Goal: Find specific page/section: Find specific page/section

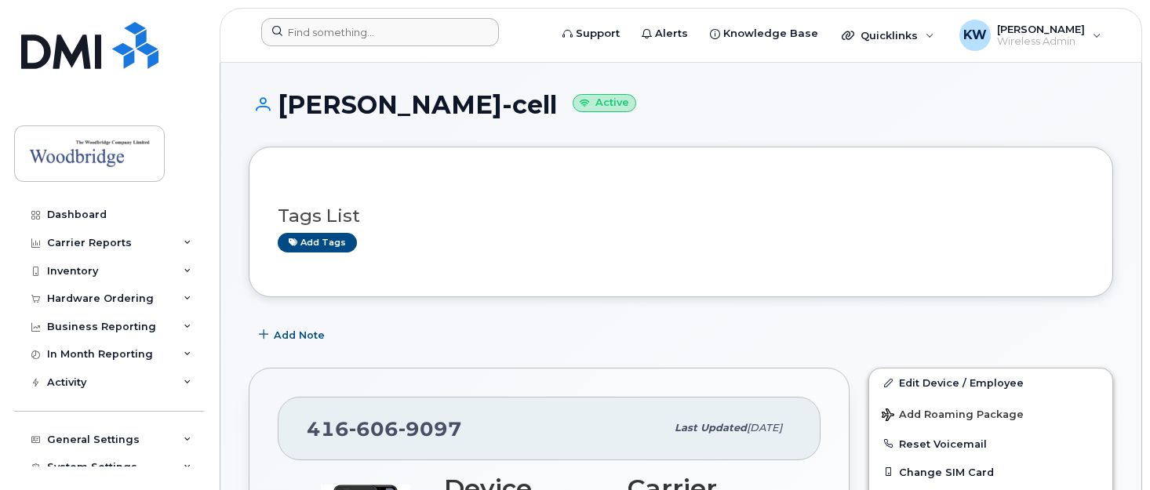
scroll to position [300, 0]
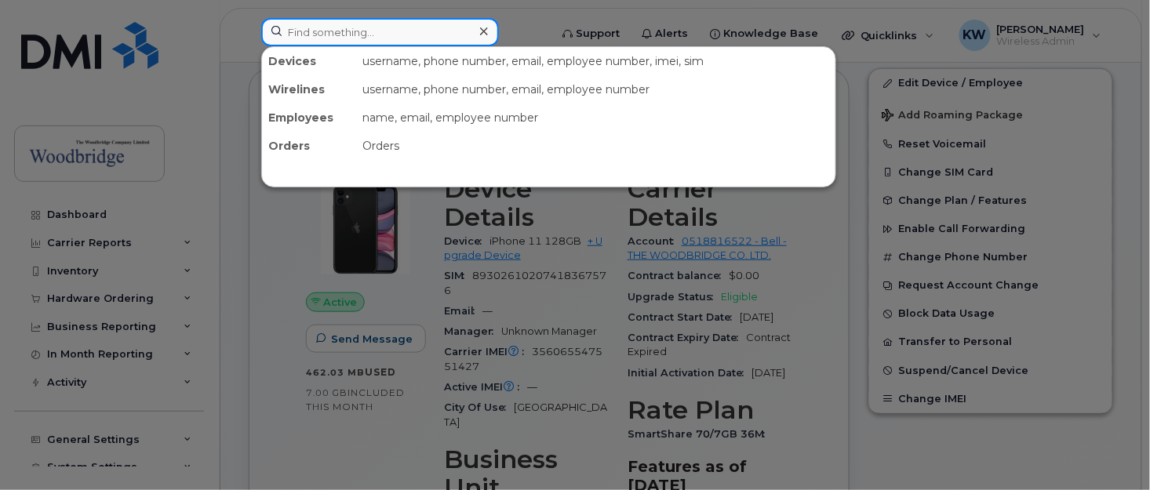
click at [325, 38] on input at bounding box center [380, 32] width 238 height 28
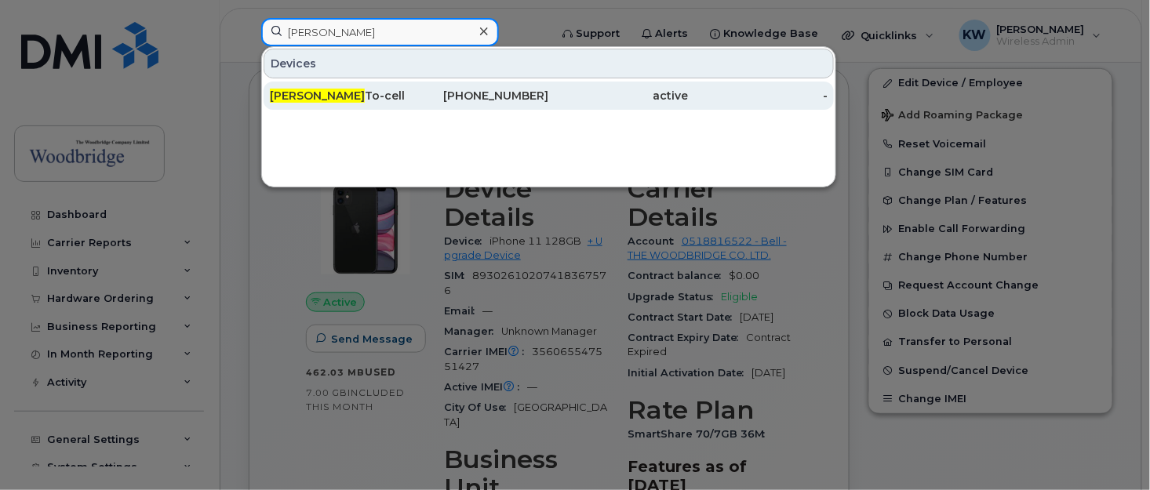
type input "chloe"
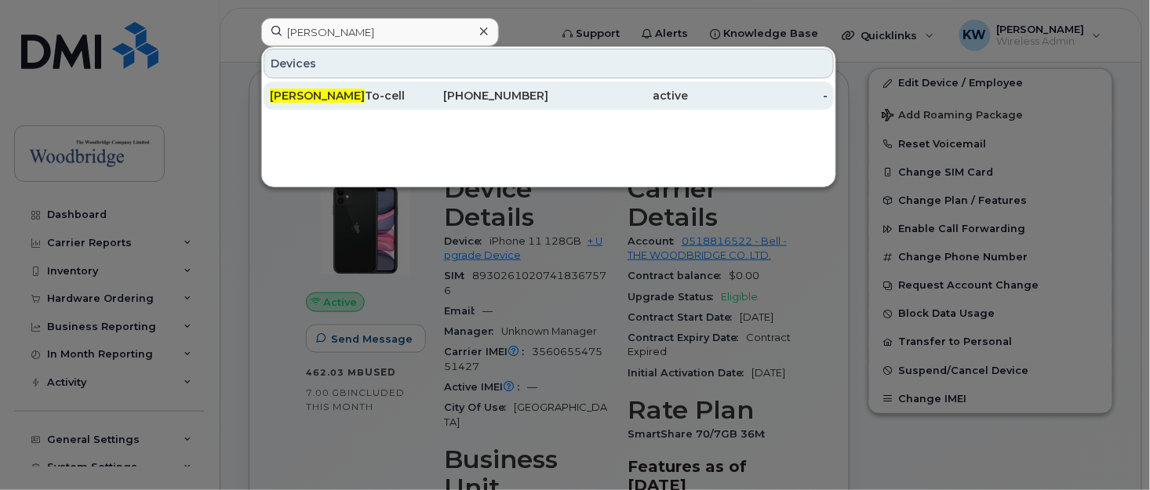
click at [312, 93] on div "Chloe To-cell" at bounding box center [340, 96] width 140 height 16
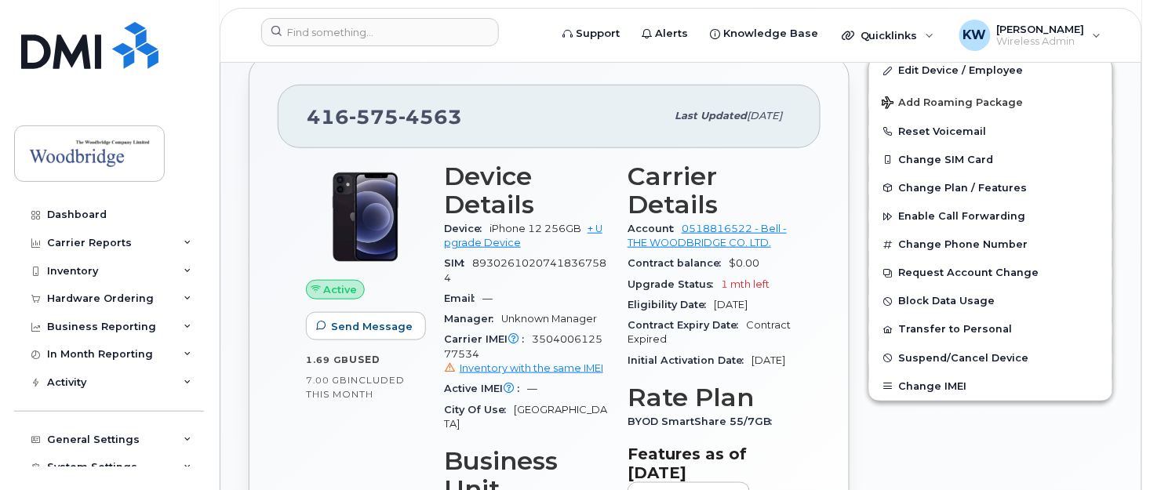
scroll to position [314, 0]
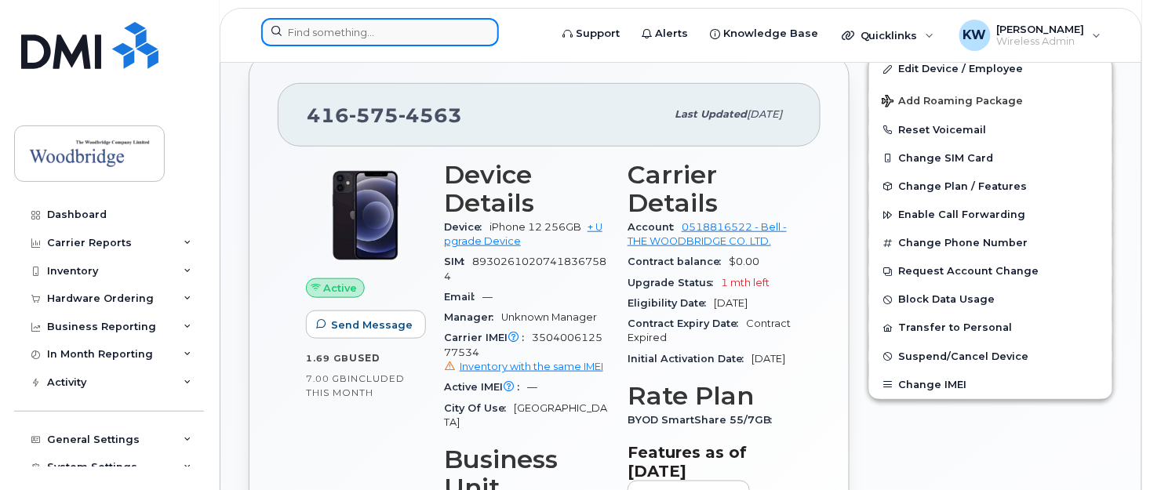
click at [292, 34] on input at bounding box center [380, 32] width 238 height 28
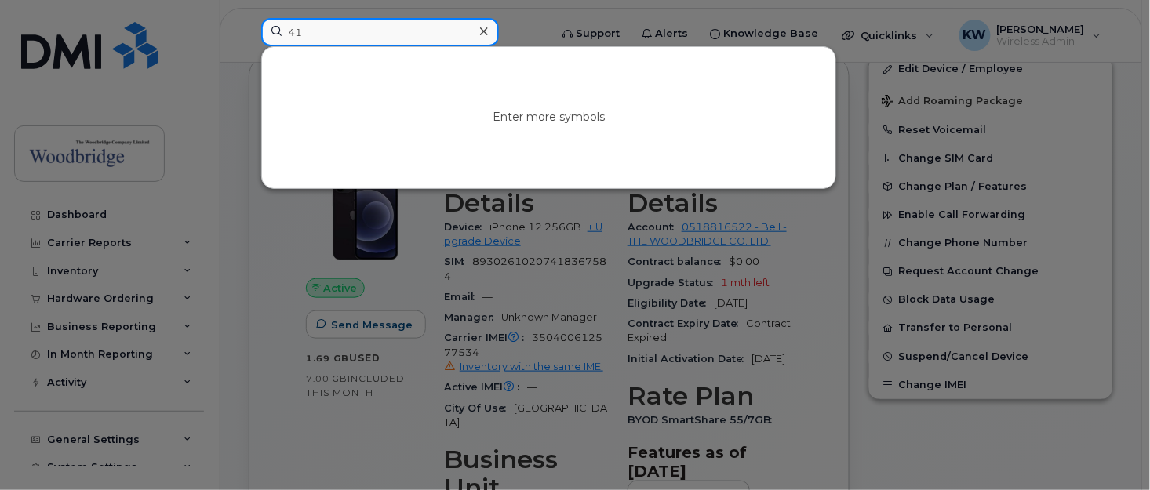
type input "4"
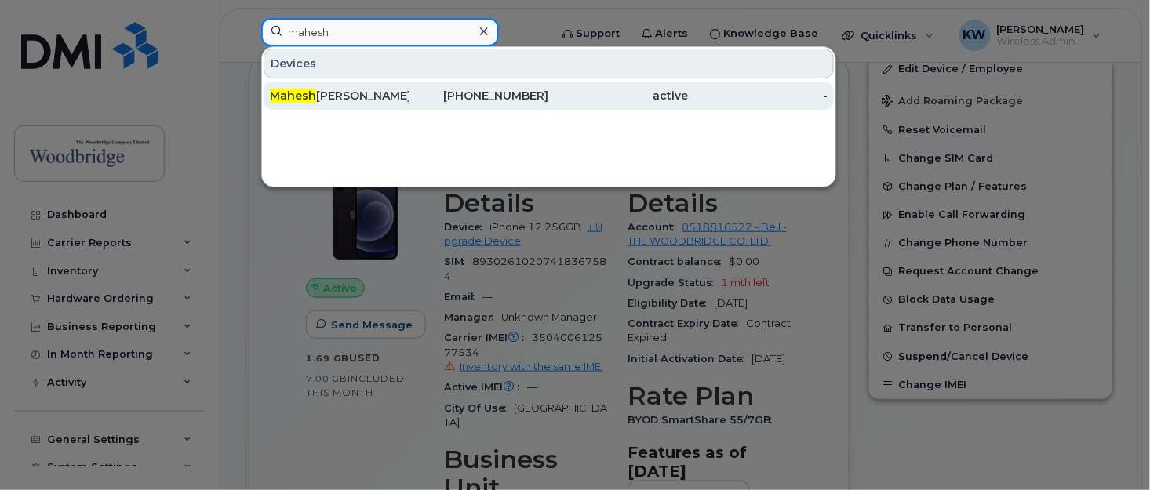
type input "mahesh"
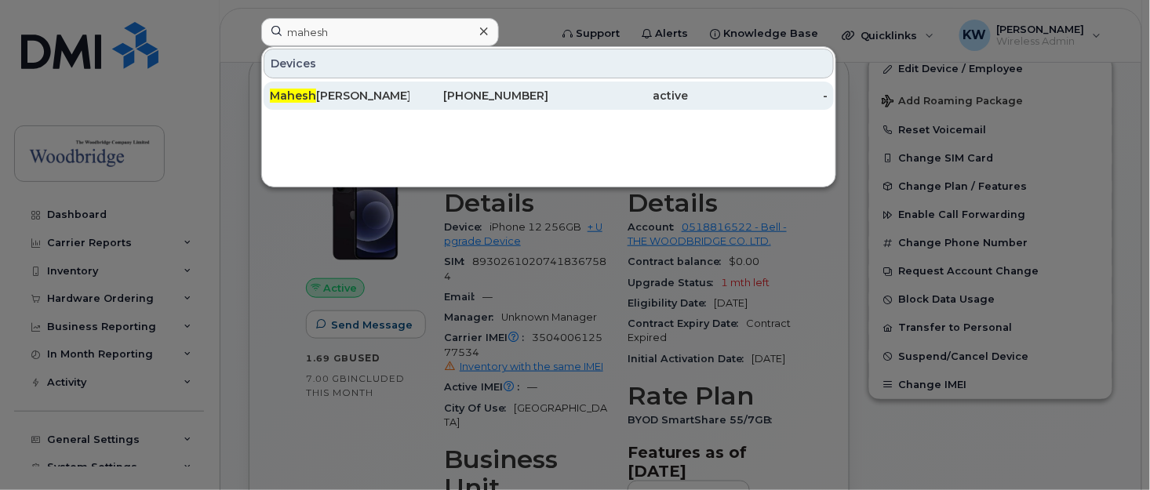
click at [318, 98] on div "Mahesh Singh-cell" at bounding box center [340, 96] width 140 height 16
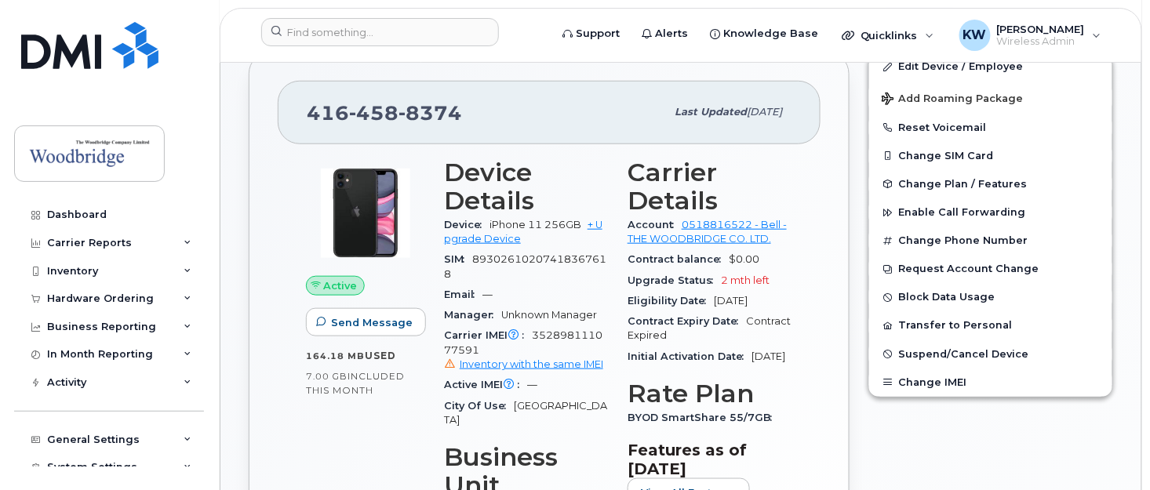
scroll to position [314, 0]
